Goal: Information Seeking & Learning: Understand process/instructions

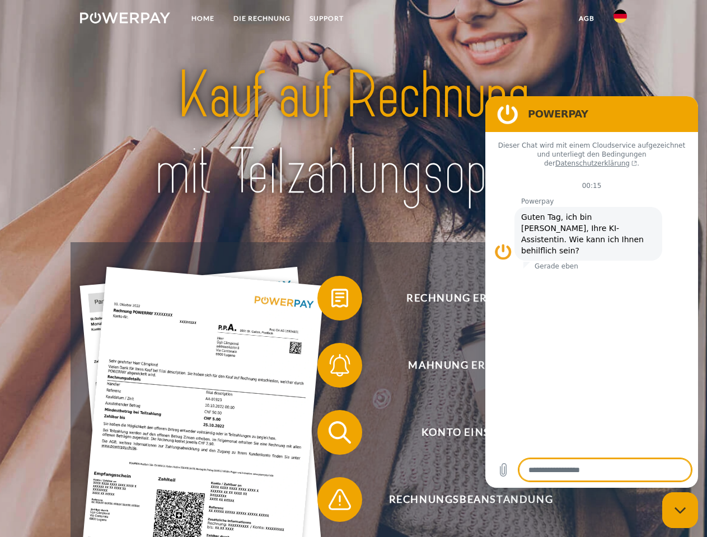
click at [125, 20] on img at bounding box center [125, 17] width 90 height 11
click at [620, 20] on img at bounding box center [620, 16] width 13 height 13
click at [586, 18] on link "agb" at bounding box center [586, 18] width 35 height 20
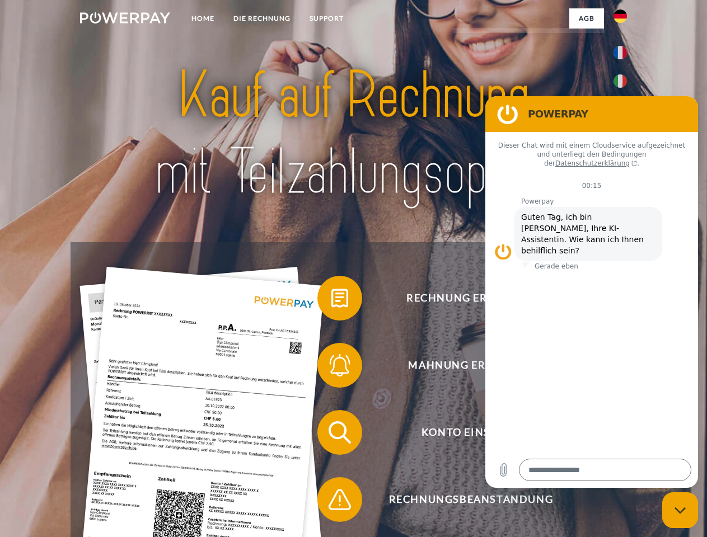
click at [331, 301] on span at bounding box center [323, 298] width 56 height 56
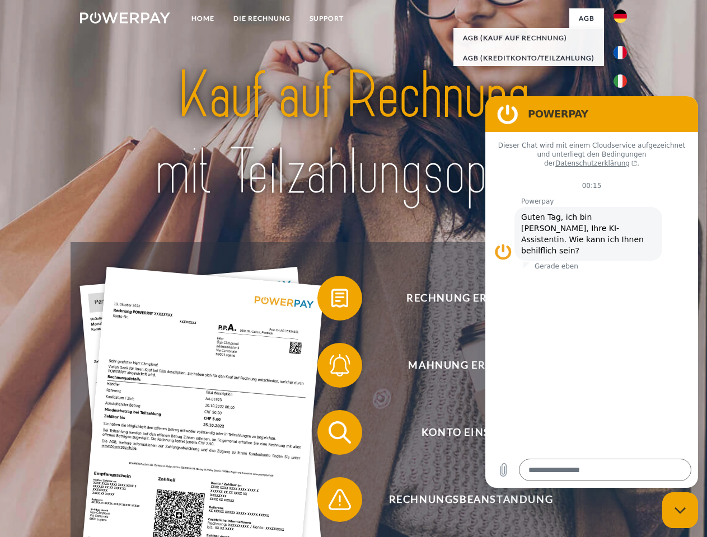
click at [331, 368] on span at bounding box center [323, 366] width 56 height 56
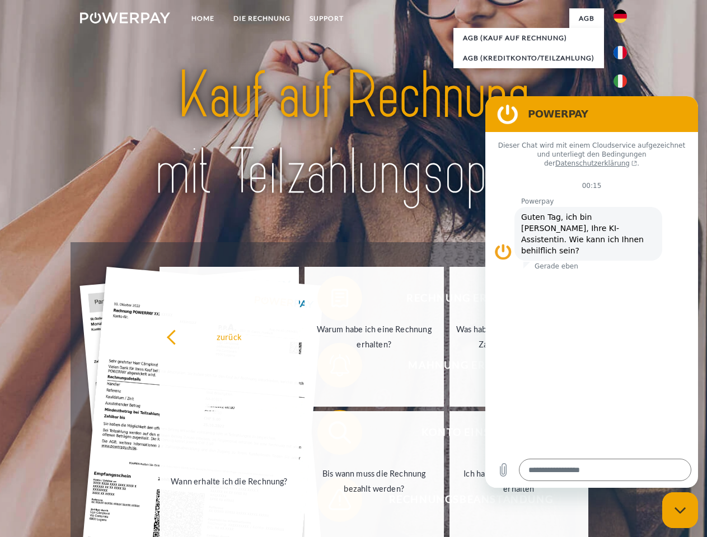
click at [331, 435] on link "Bis wann muss die Rechnung bezahlt werden?" at bounding box center [374, 481] width 139 height 140
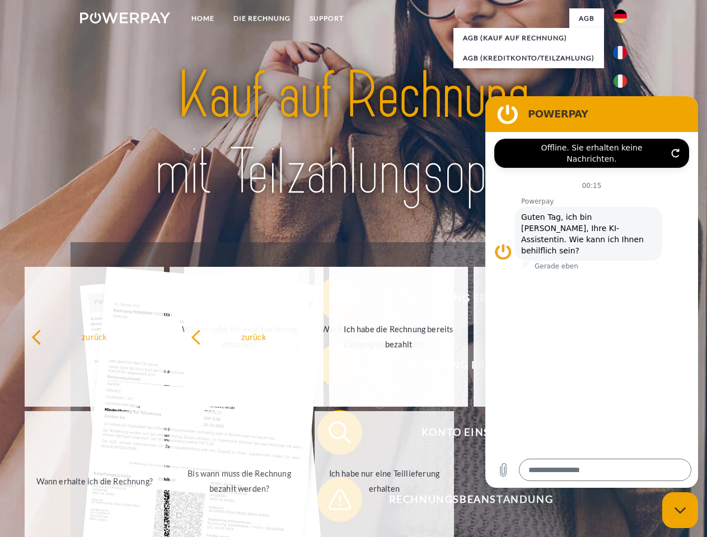
click at [331, 502] on span at bounding box center [323, 500] width 56 height 56
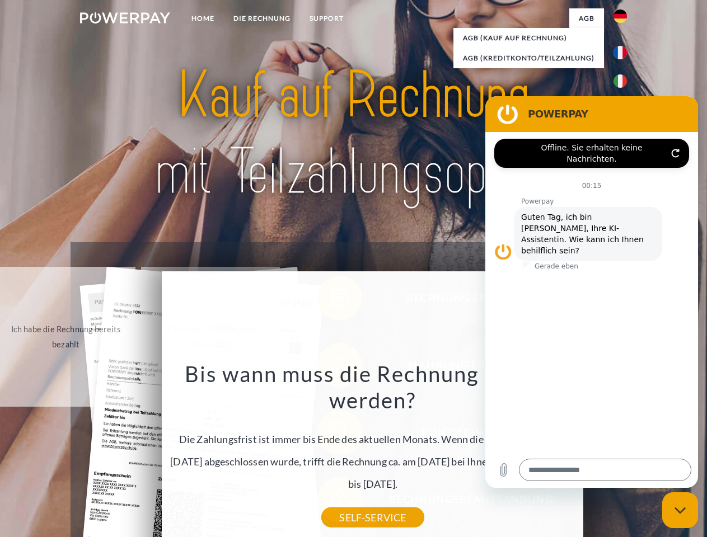
click at [680, 511] on icon "Messaging-Fenster schließen" at bounding box center [681, 510] width 12 height 7
type textarea "*"
